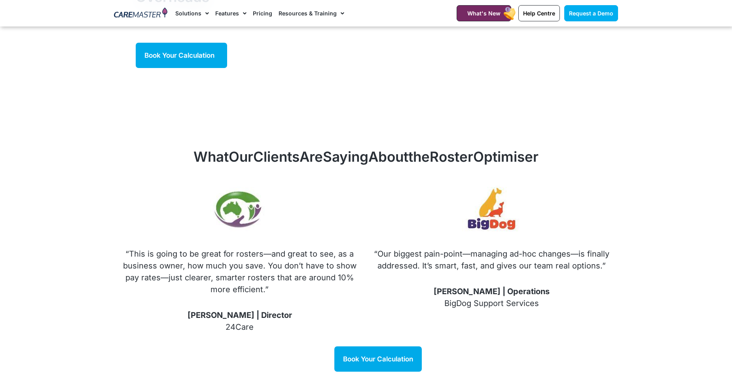
scroll to position [1084, 0]
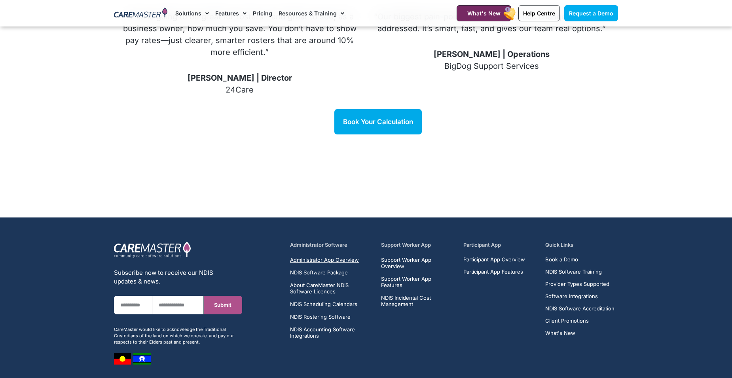
click at [306, 257] on span "Administrator App Overview" at bounding box center [324, 260] width 69 height 6
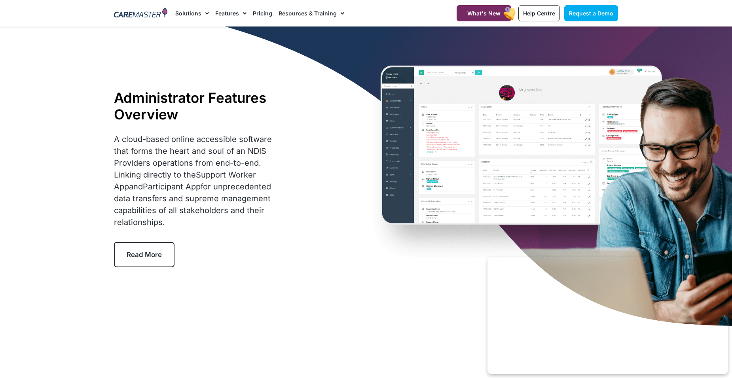
click at [147, 257] on span "Read More" at bounding box center [144, 255] width 35 height 8
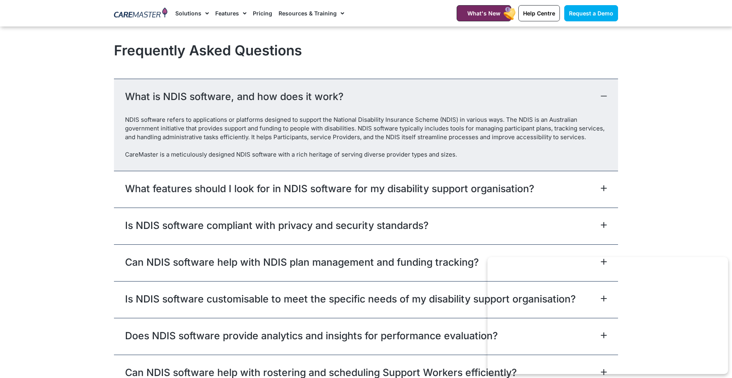
scroll to position [2429, 0]
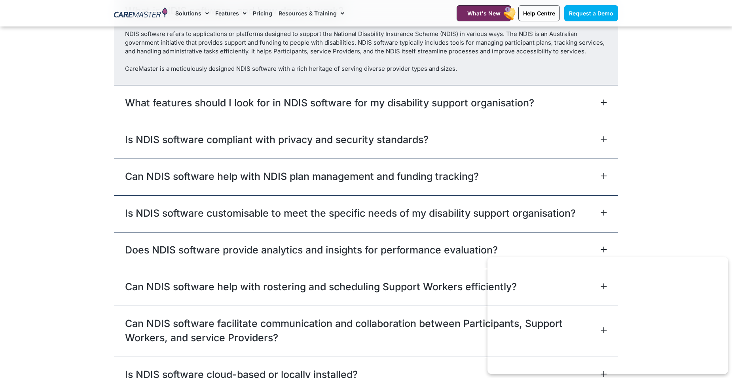
click at [394, 195] on div "Can NDIS software help with NDIS plan management and funding tracking?" at bounding box center [366, 177] width 504 height 37
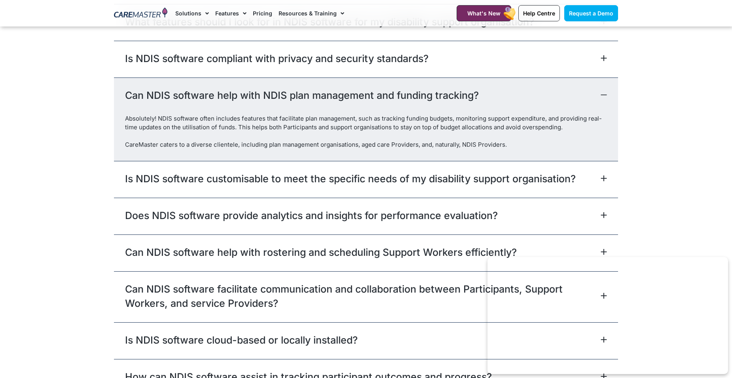
scroll to position [2468, 0]
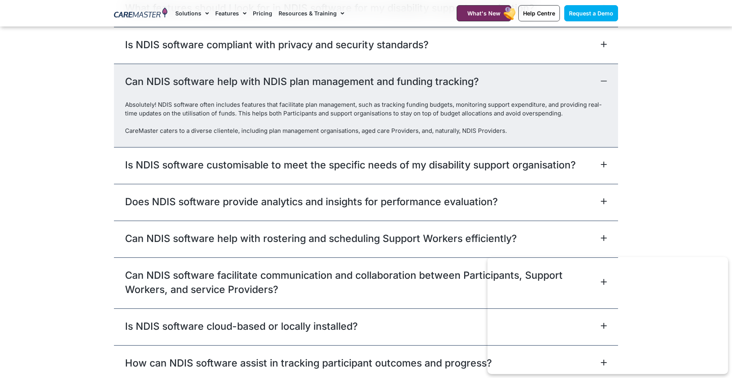
click at [365, 172] on link "Is NDIS software customisable to meet the specific needs of my disability suppo…" at bounding box center [350, 165] width 451 height 14
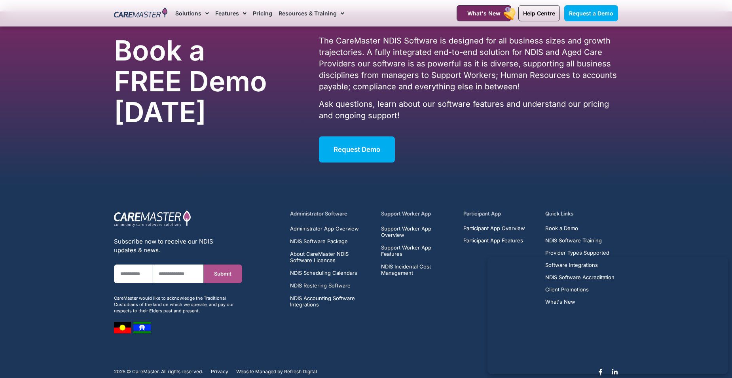
scroll to position [3058, 0]
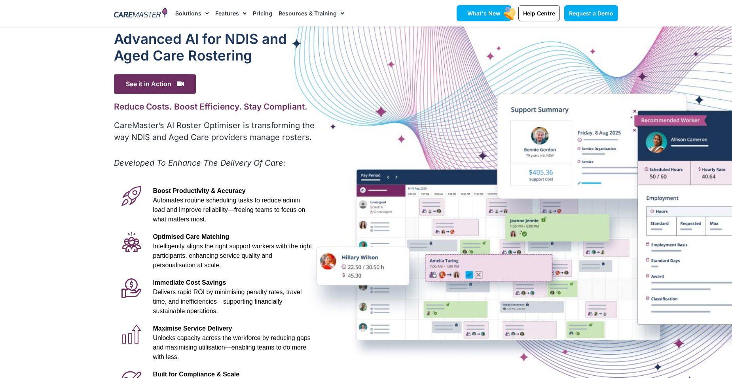
click at [483, 13] on span "What's New" at bounding box center [484, 13] width 33 height 7
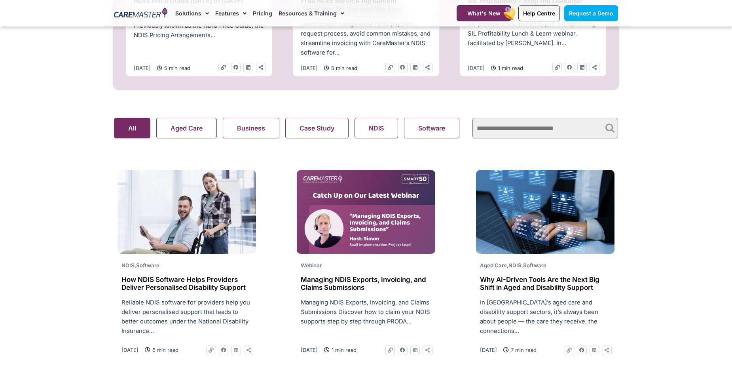
scroll to position [475, 0]
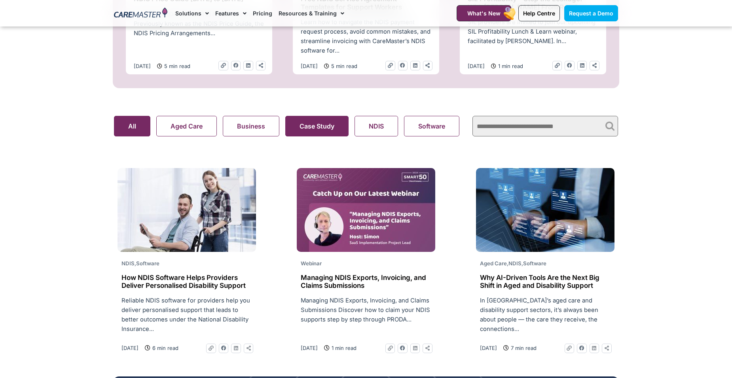
click at [333, 131] on button "Case Study" at bounding box center [316, 126] width 63 height 21
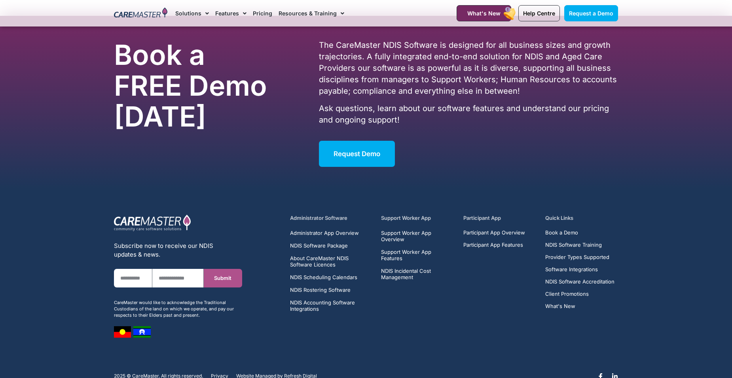
scroll to position [792, 0]
